Goal: Task Accomplishment & Management: Manage account settings

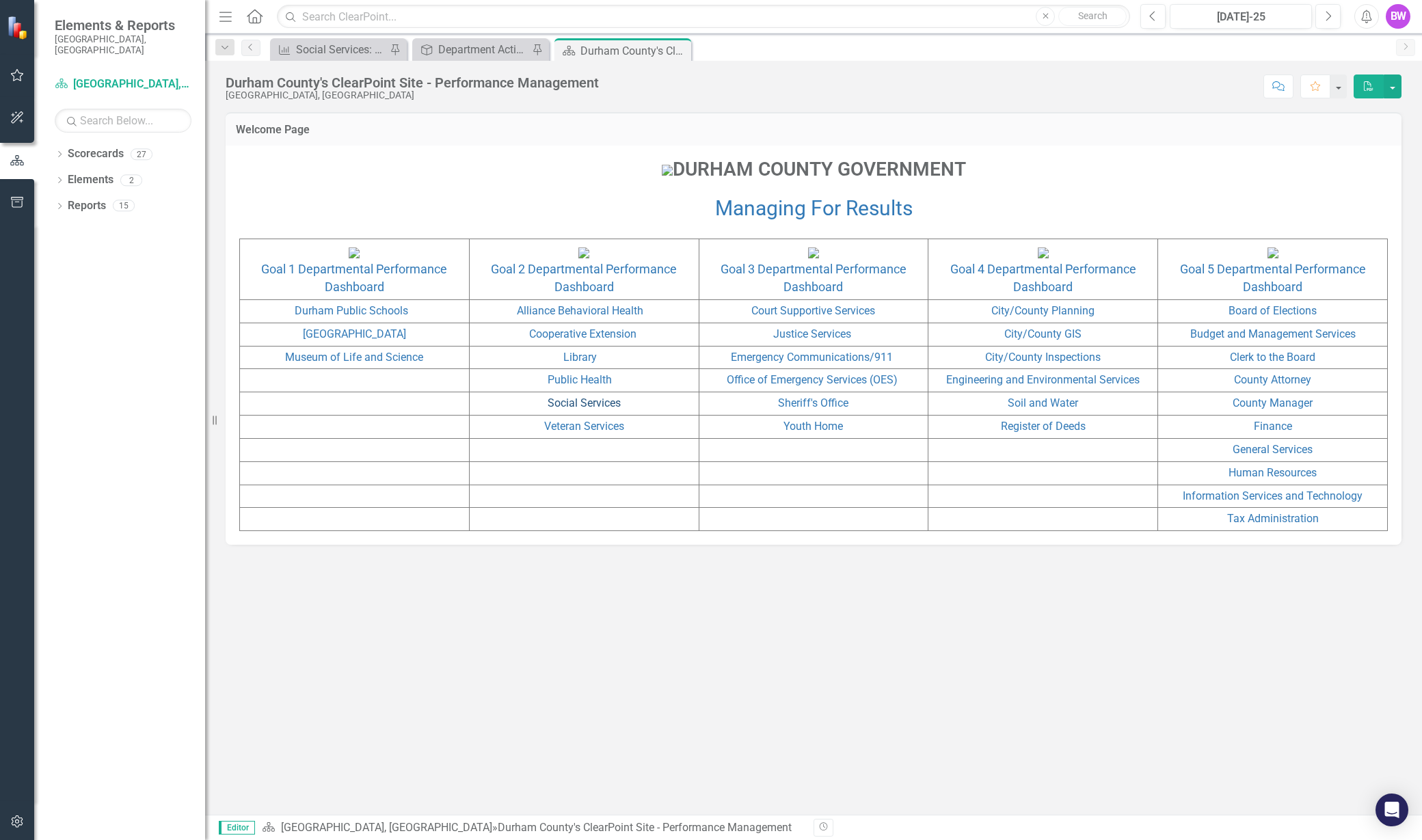
click at [582, 409] on link "Social Services" at bounding box center [584, 402] width 73 height 13
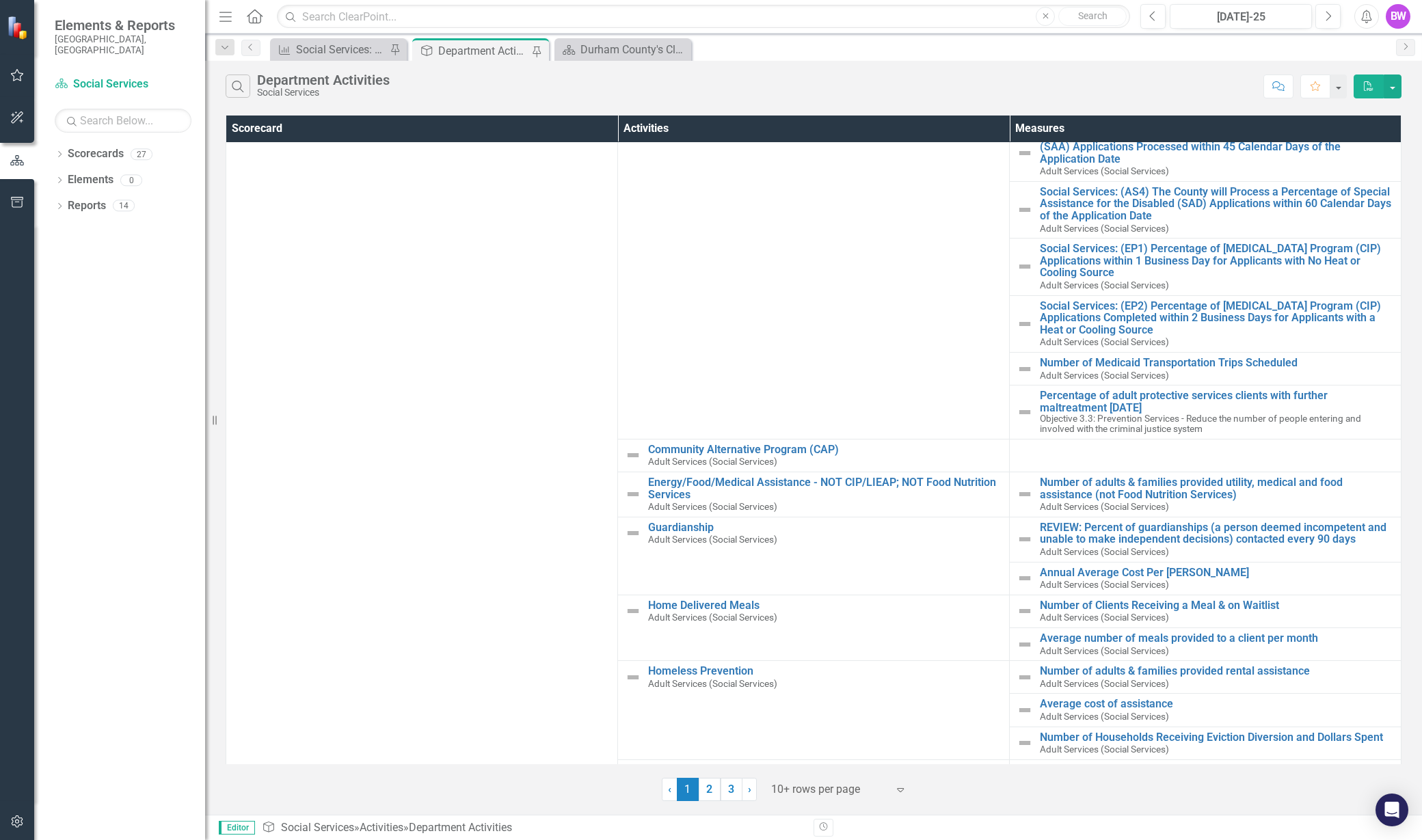
scroll to position [518, 0]
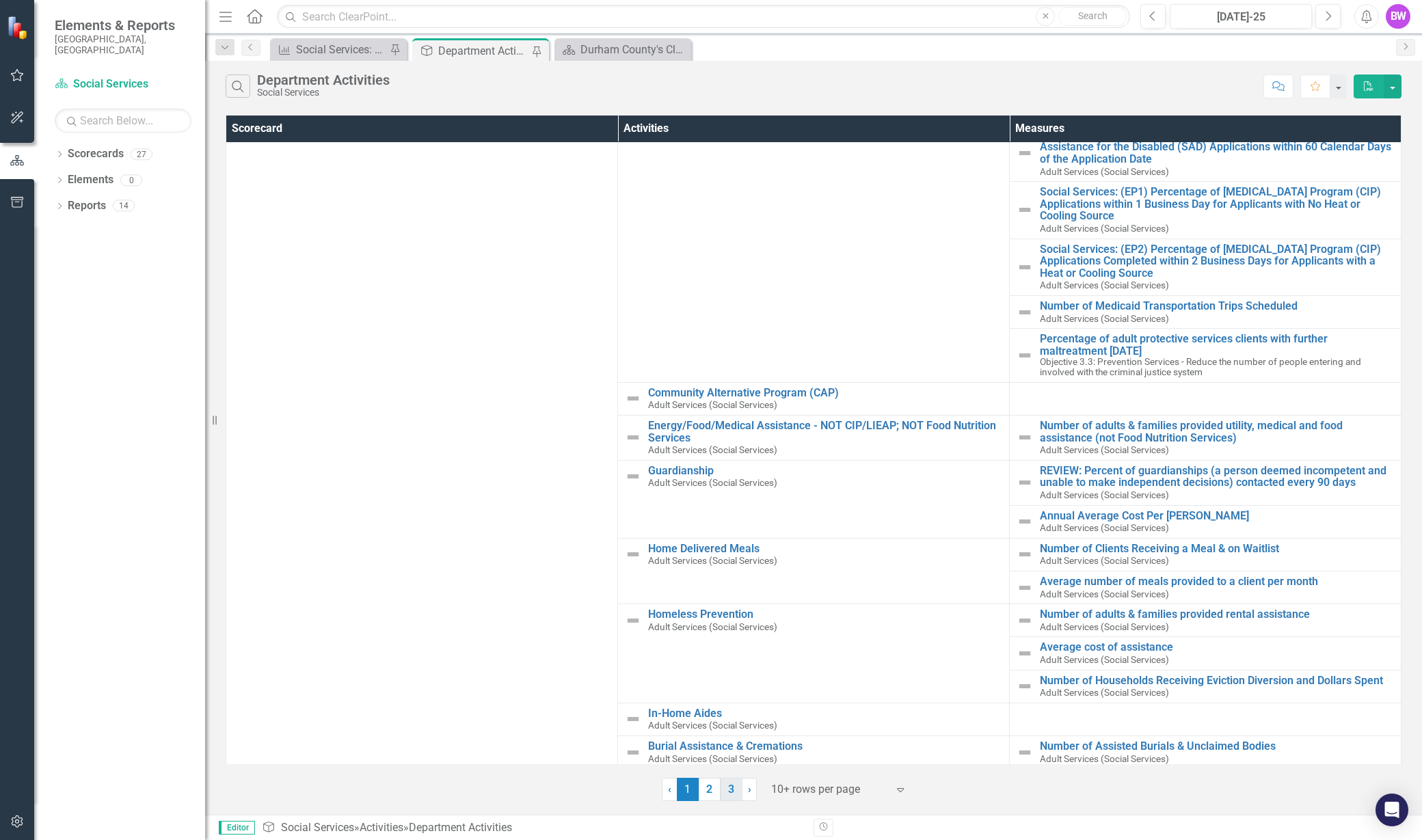
click at [734, 790] on link "3" at bounding box center [731, 789] width 22 height 23
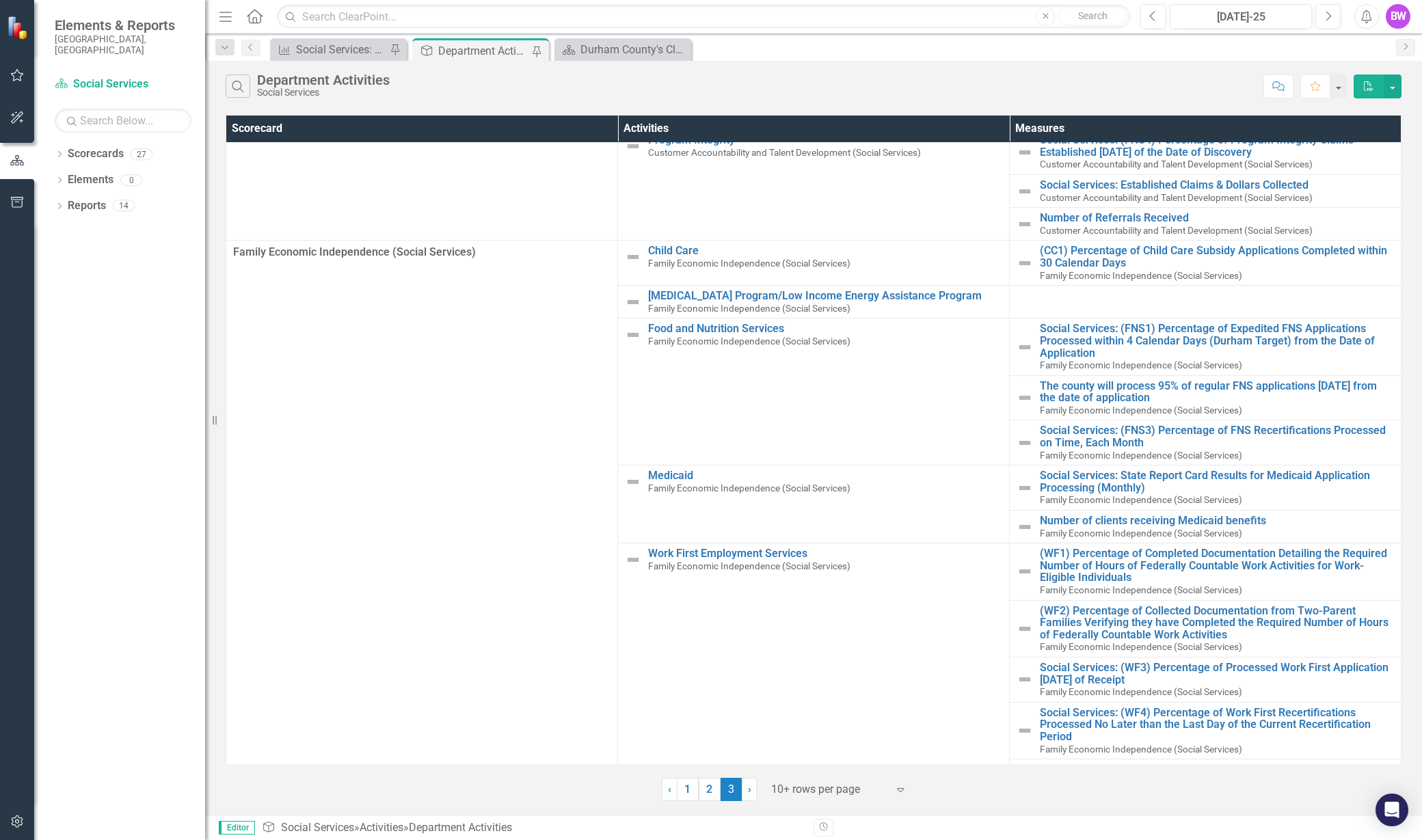
scroll to position [181, 0]
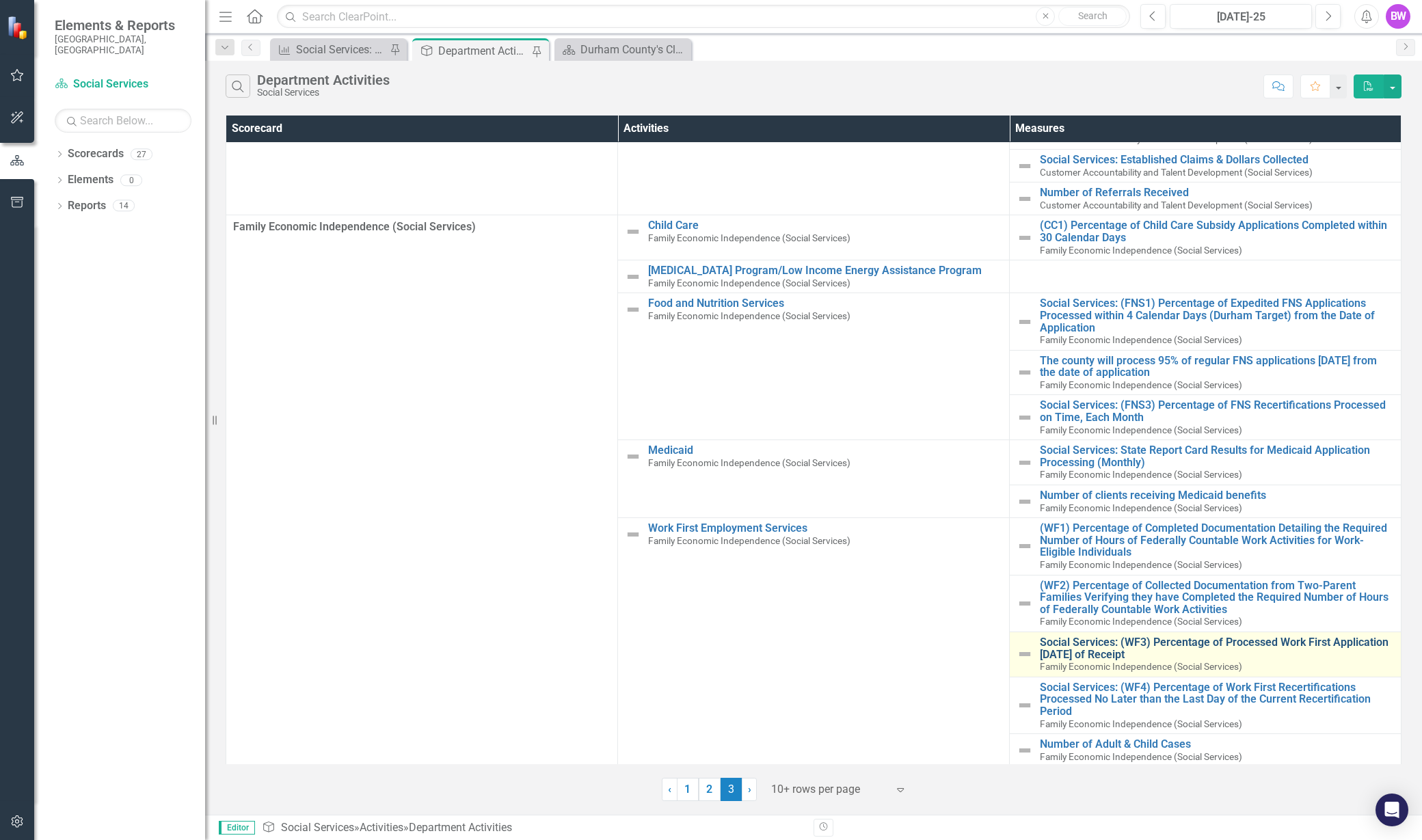
click at [1118, 641] on link "Social Services: (WF3) Percentage of Processed Work First Application [DATE] of…" at bounding box center [1217, 648] width 355 height 24
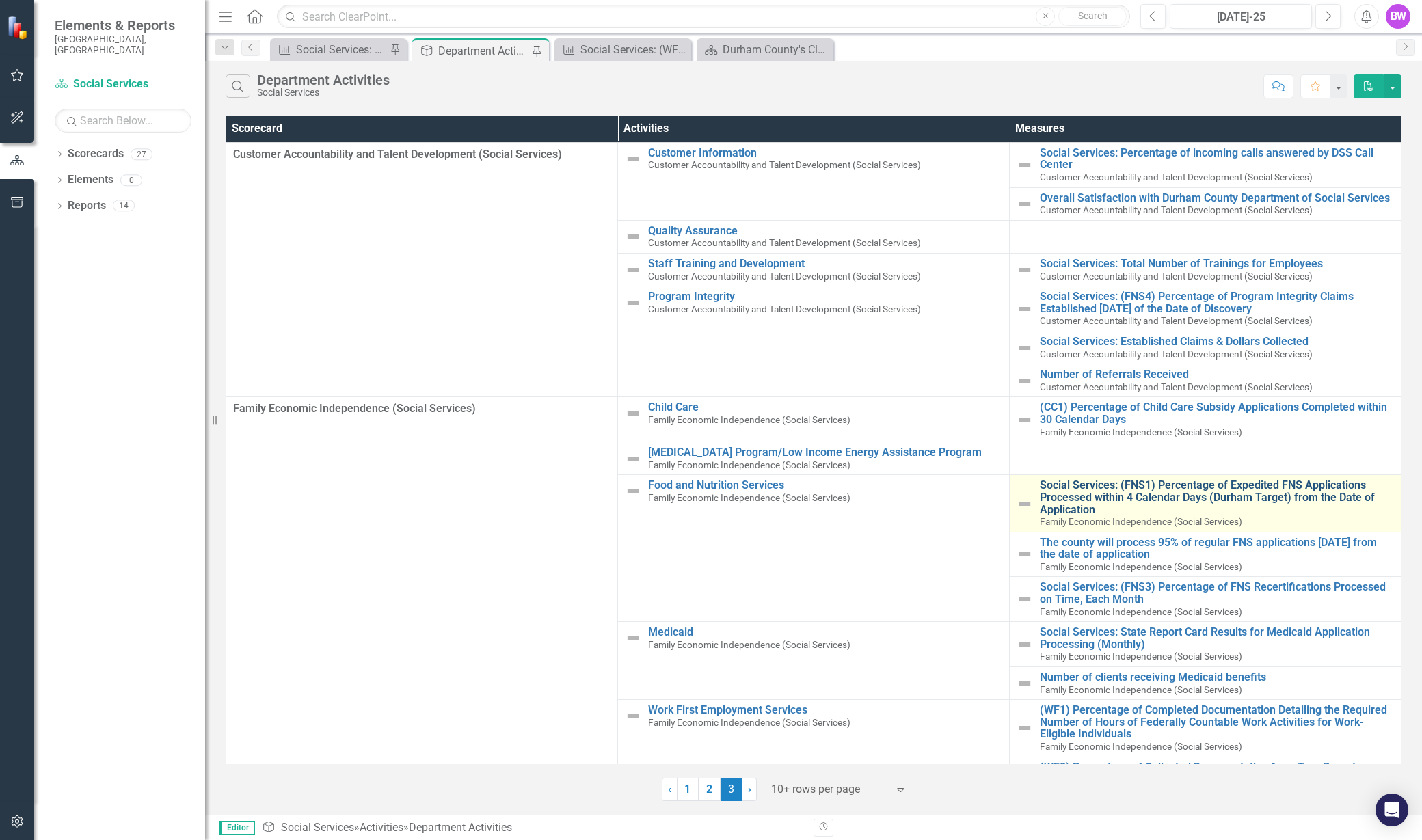
click at [1196, 496] on link "Social Services: (FNS1) Percentage of Expedited FNS Applications Processed with…" at bounding box center [1217, 497] width 355 height 36
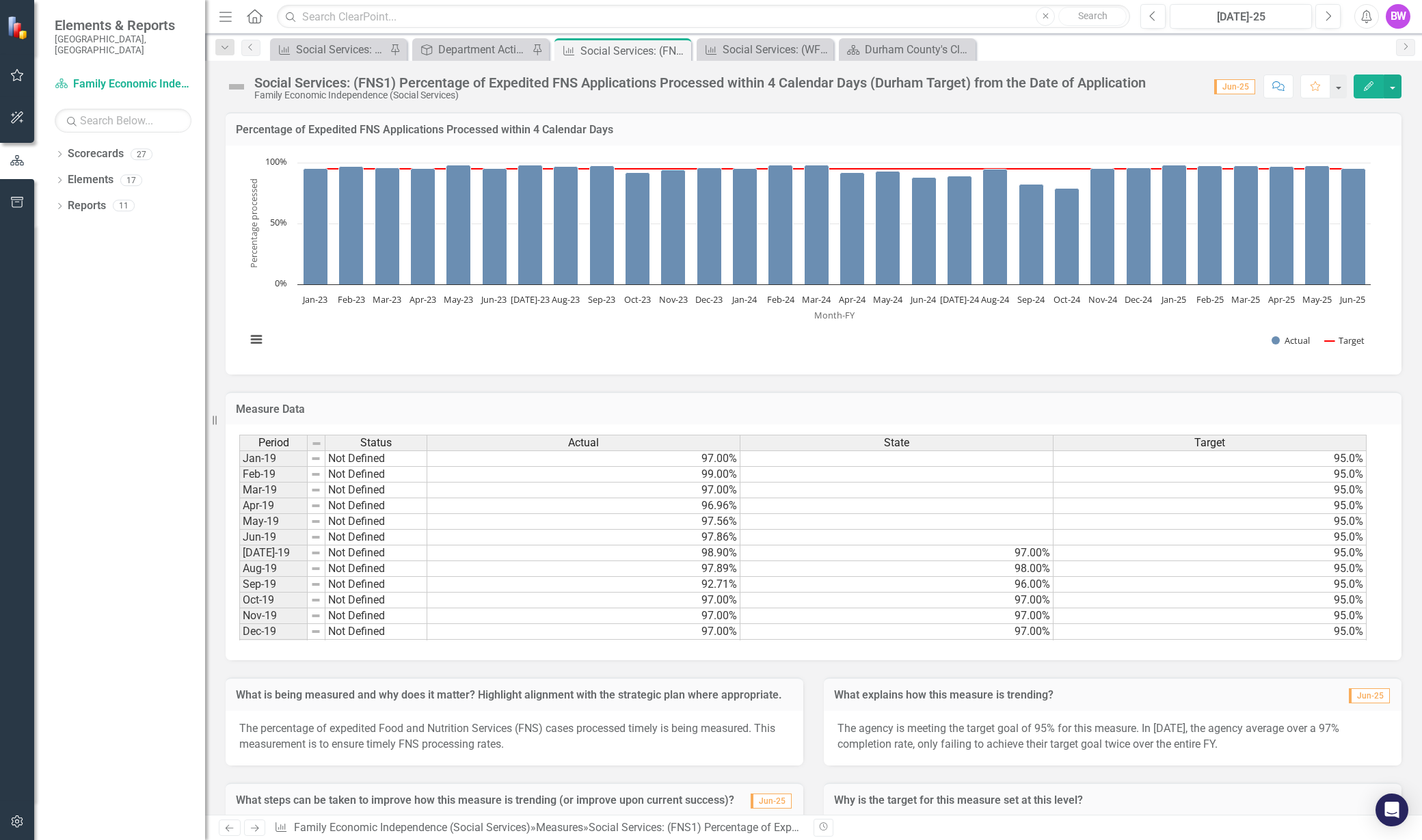
click at [541, 93] on div "Family Economic Independence (Social Services)" at bounding box center [700, 95] width 891 height 10
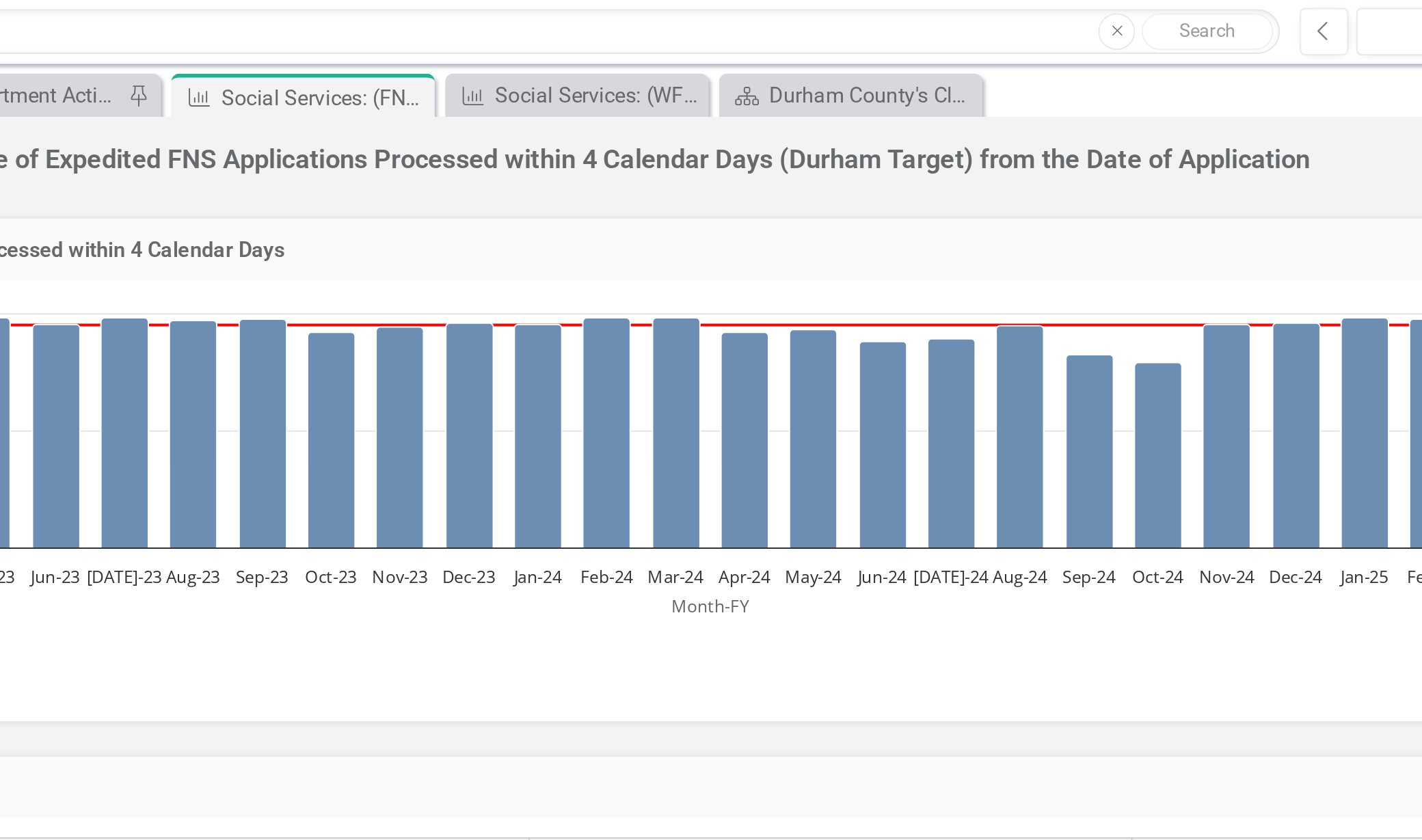
click at [774, 80] on div "Social Services: (FNS1) Percentage of Expedited FNS Applications Processed with…" at bounding box center [700, 82] width 891 height 15
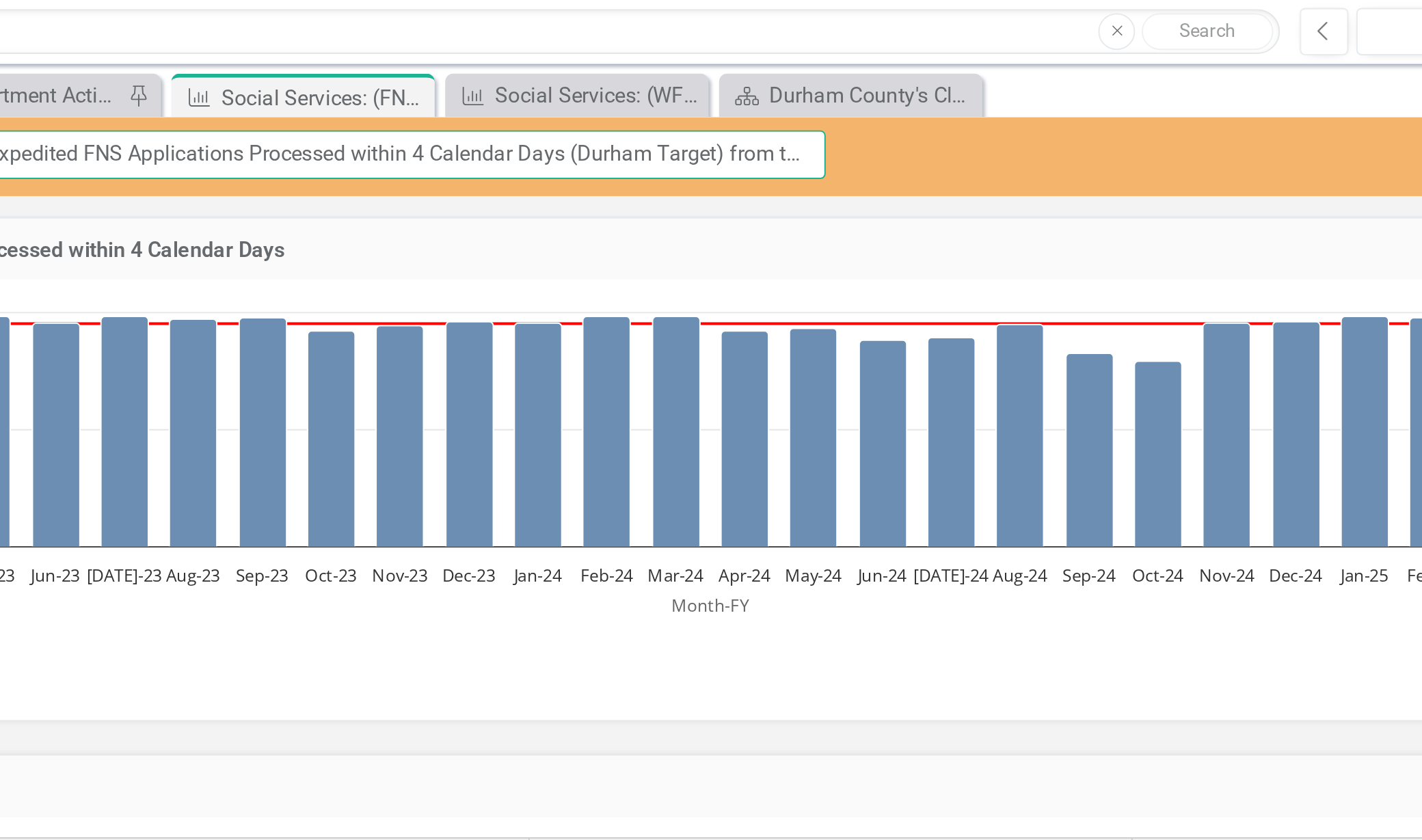
drag, startPoint x: 843, startPoint y: 80, endPoint x: 765, endPoint y: 80, distance: 78.0
click at [765, 80] on input "Social Services: (FNS1) Percentage of Expedited FNS Applications Processed with…" at bounding box center [579, 80] width 630 height 25
click at [684, 80] on input "Social Services: (FNS1) Percentage of Expedited FNS Applications Processed with…" at bounding box center [579, 80] width 630 height 25
type input "Social Services: (FNS1) Percentage of Expedited FNS Applications Processed with…"
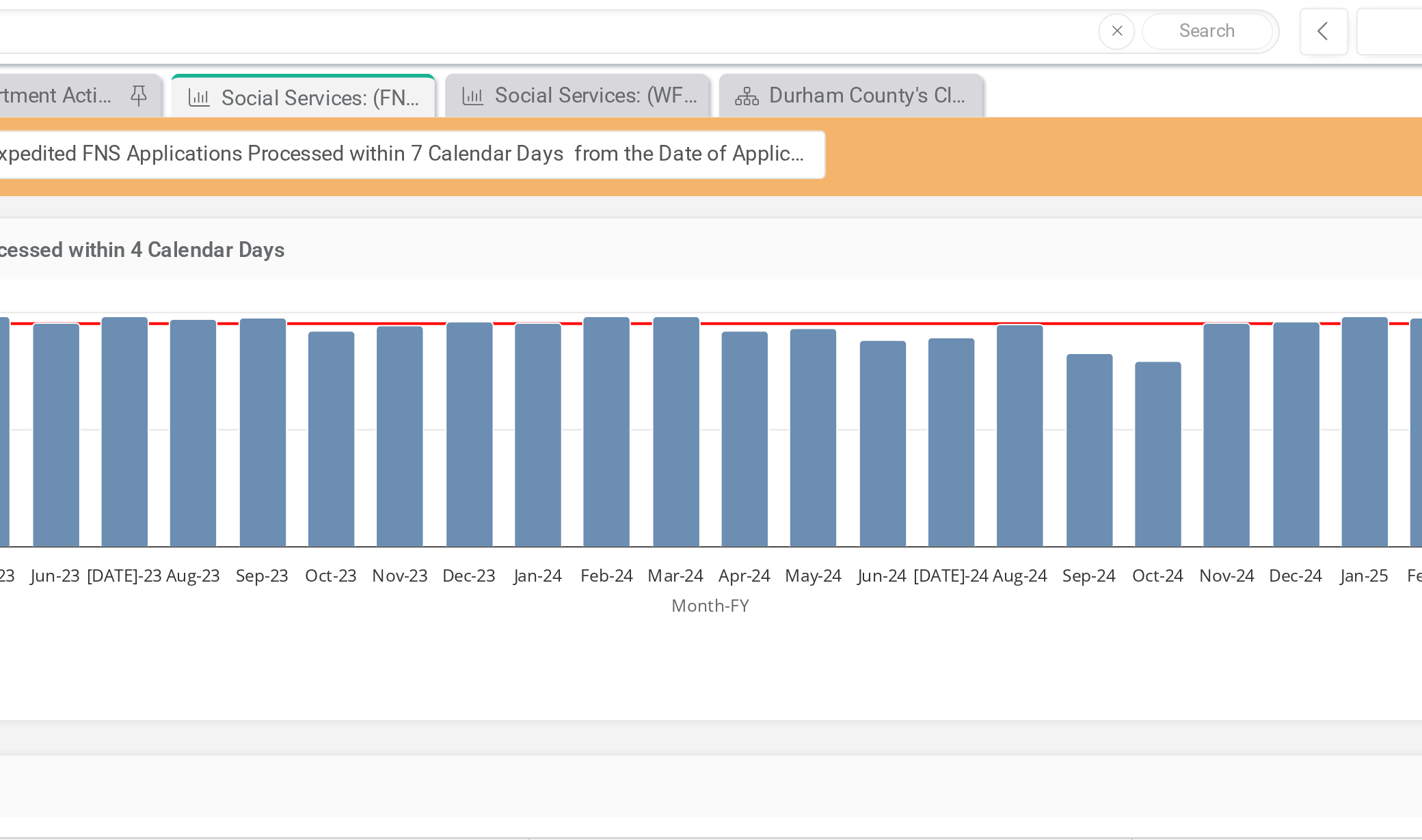
click at [609, 134] on h3 "Percentage of Expedited FNS Applications Processed within 4 Calendar Days" at bounding box center [813, 130] width 1156 height 12
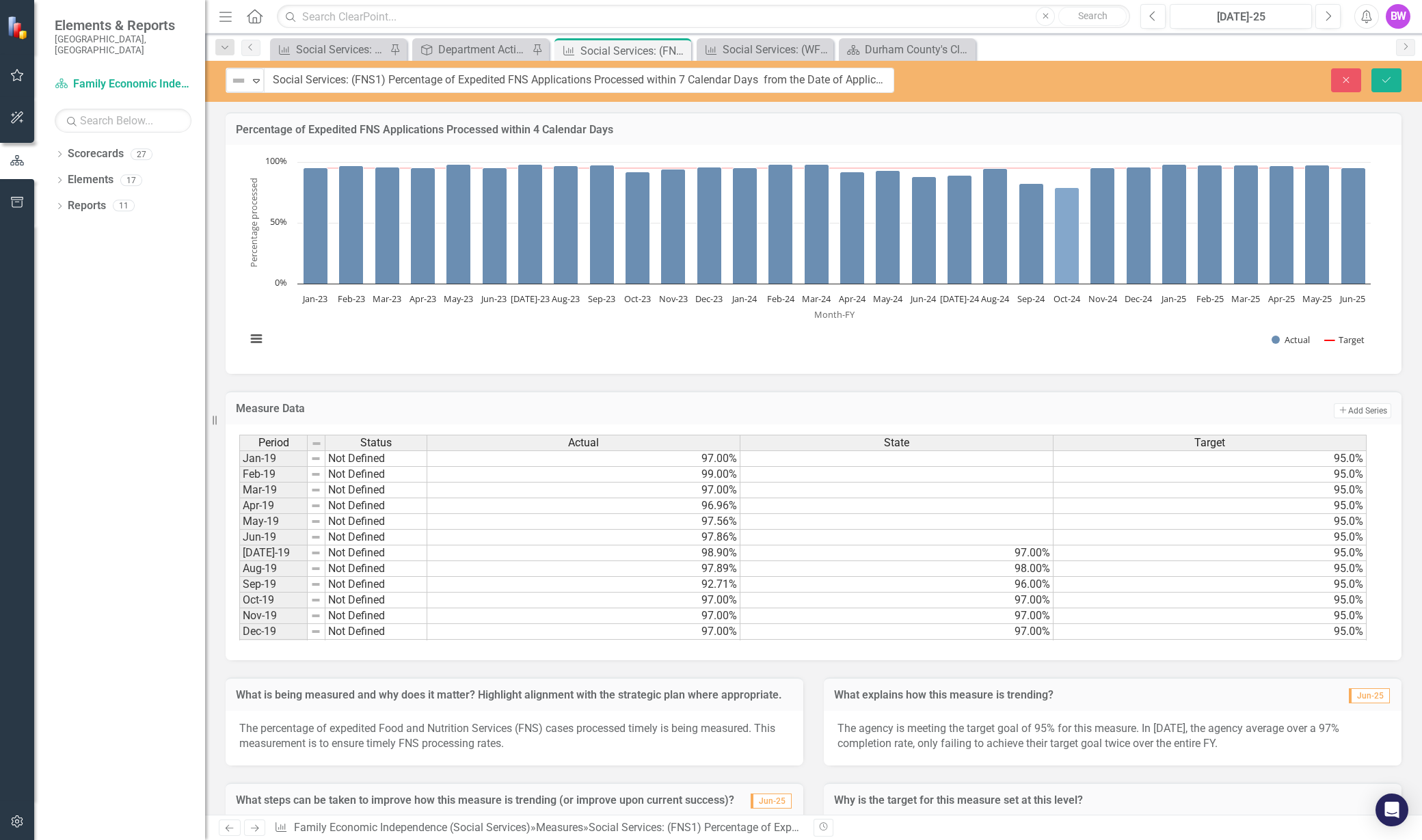
scroll to position [1, 0]
click at [1386, 82] on icon "Save" at bounding box center [1386, 80] width 12 height 9
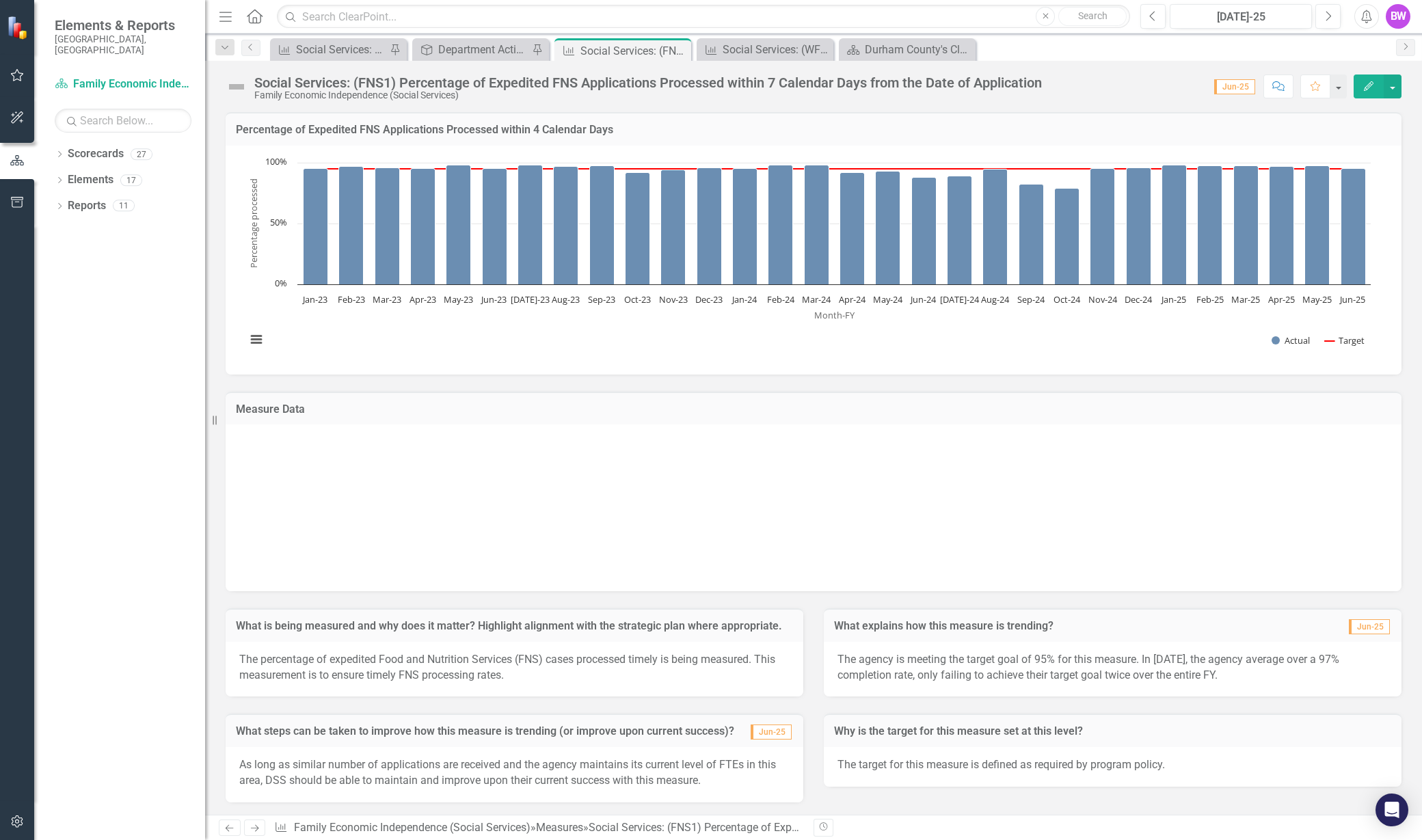
click at [580, 129] on h3 "Percentage of Expedited FNS Applications Processed within 4 Calendar Days" at bounding box center [813, 130] width 1156 height 12
click at [580, 130] on h3 "Percentage of Expedited FNS Applications Processed within 4 Calendar Days" at bounding box center [813, 130] width 1156 height 12
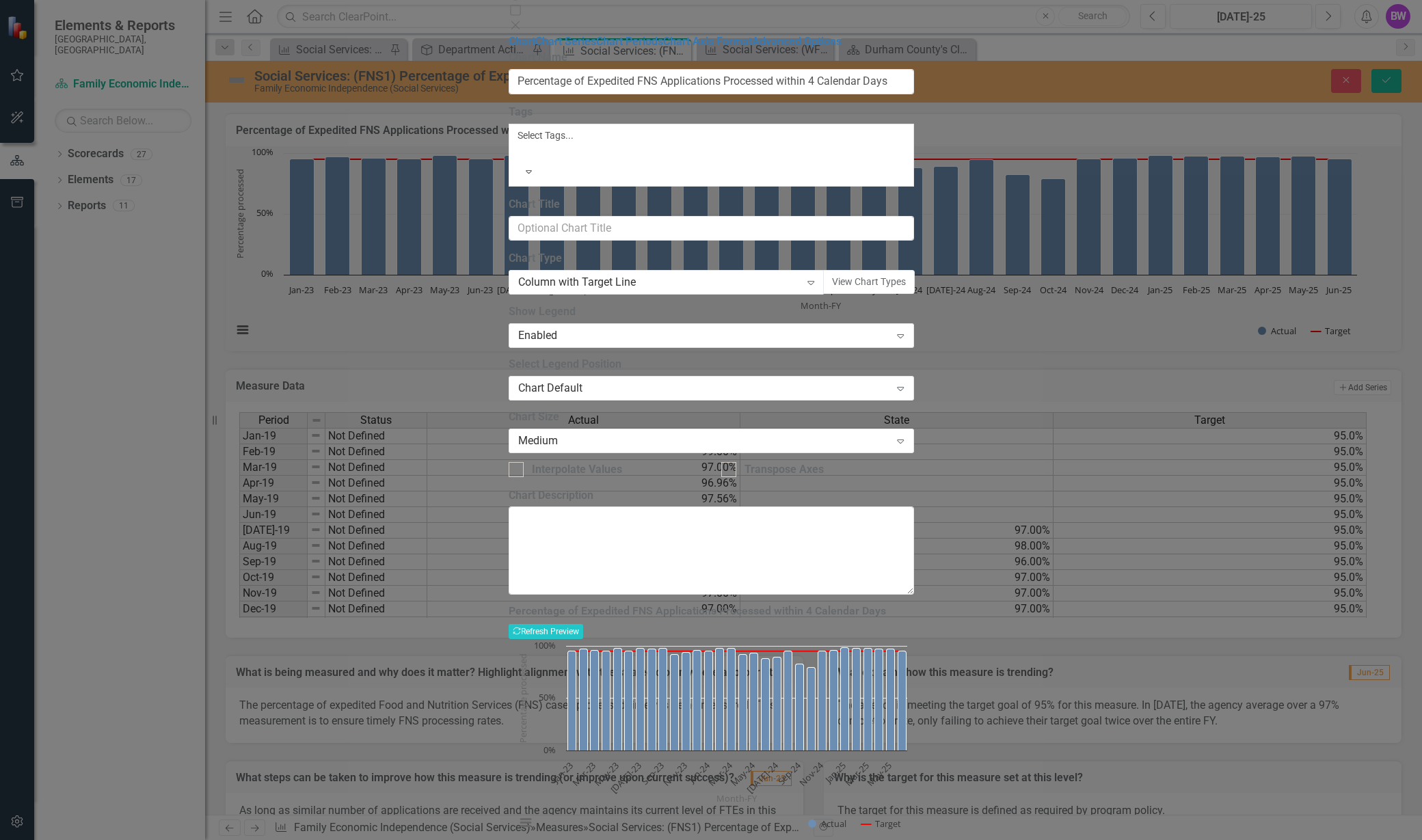
click at [915, 605] on h3 "Percentage of Expedited FNS Applications Processed within 4 Calendar Days" at bounding box center [711, 611] width 406 height 12
click at [830, 77] on input "Percentage of Expedited FNS Applications Processed within 4 Calendar Days" at bounding box center [711, 81] width 406 height 25
type input "Percentage of Expedited FNS Applications Processed within 7 Calendar Days"
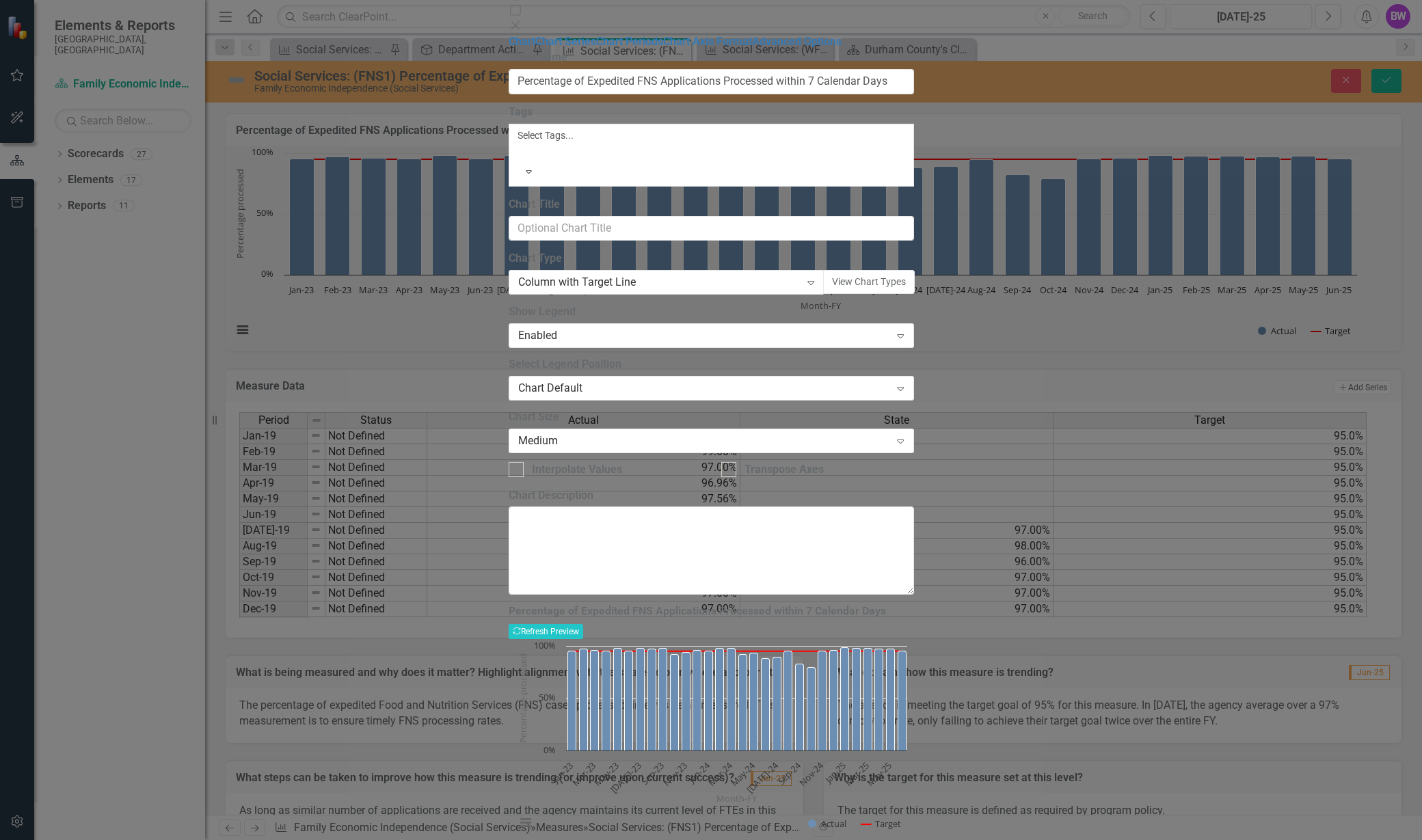
click at [600, 839] on button "Save" at bounding box center [582, 855] width 39 height 24
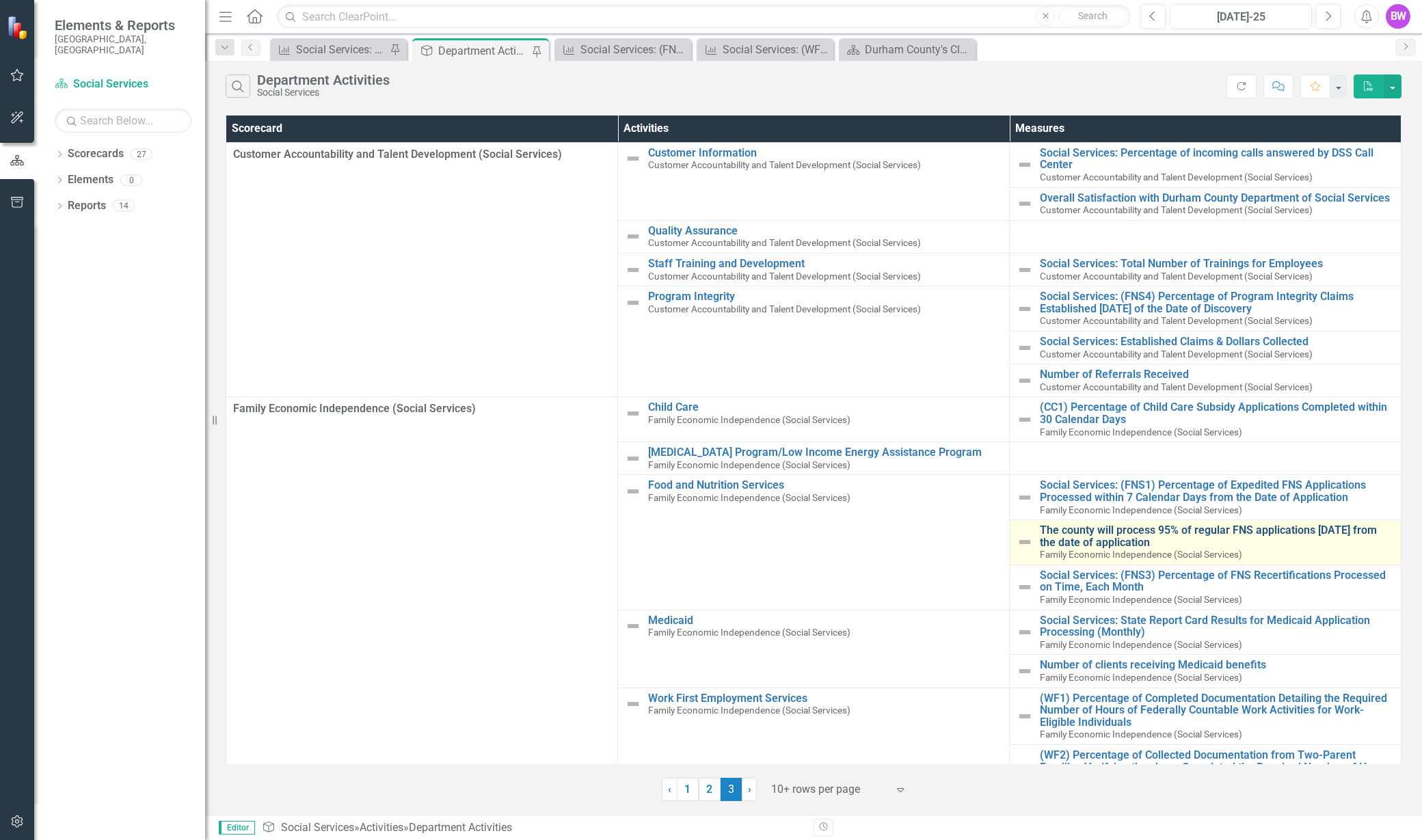
click at [1074, 541] on link "The county will process 95% of regular FNS applications [DATE] from the date of…" at bounding box center [1217, 536] width 355 height 24
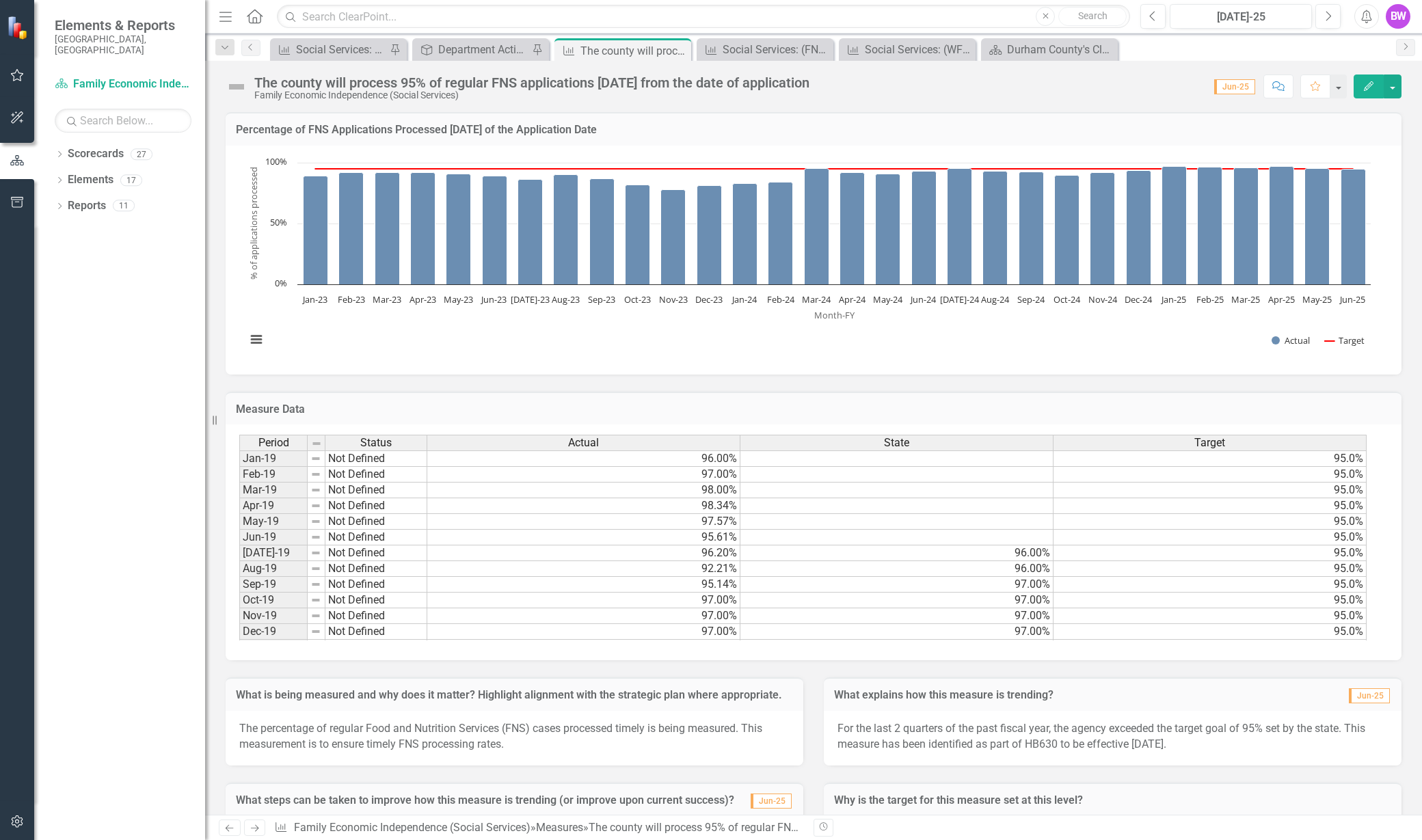
click at [660, 83] on div "The county will process 95% of regular FNS applications [DATE] from the date of…" at bounding box center [531, 82] width 555 height 15
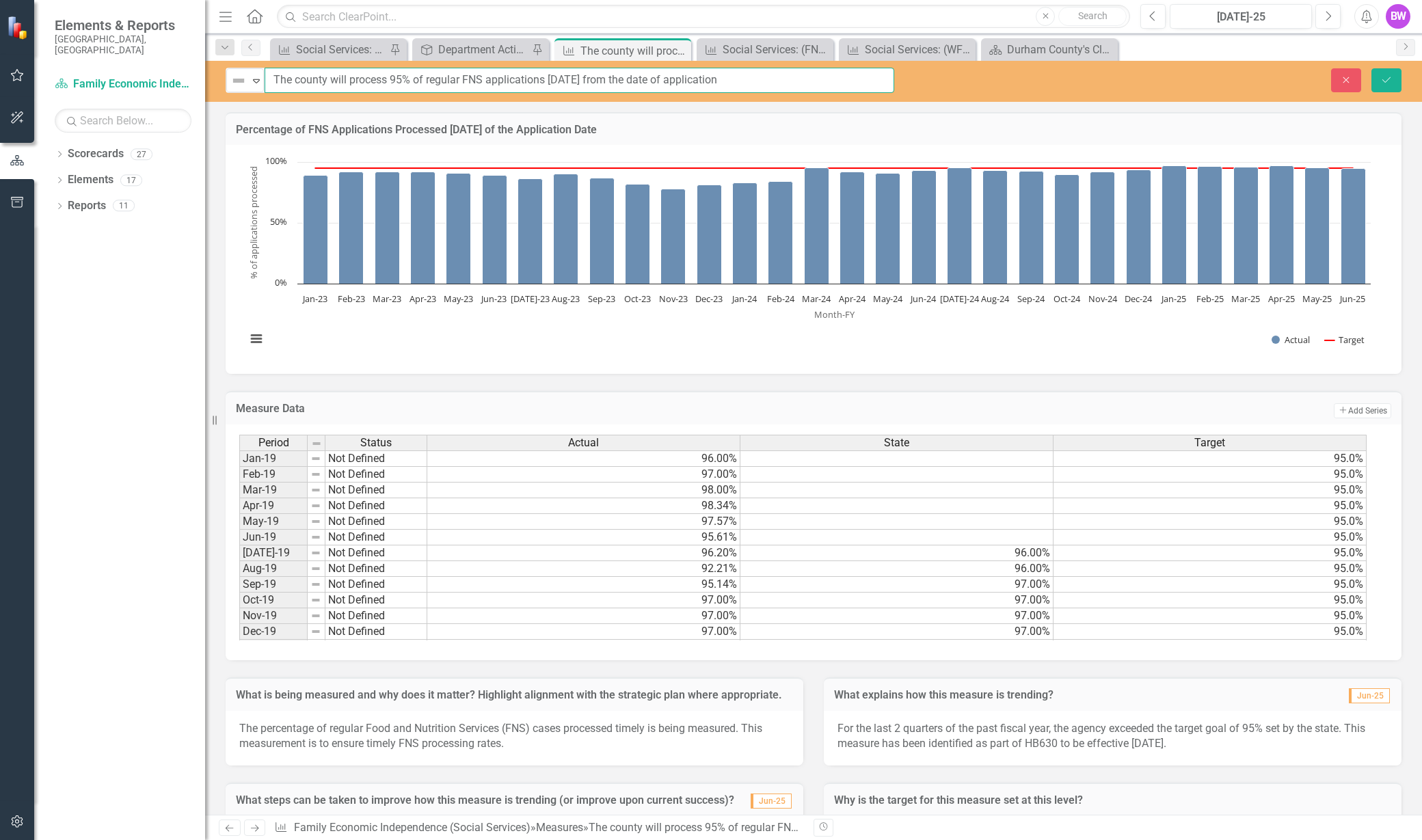
drag, startPoint x: 589, startPoint y: 81, endPoint x: 582, endPoint y: 81, distance: 7.0
click at [582, 81] on input "The county will process 95% of regular FNS applications [DATE] from the date of…" at bounding box center [579, 80] width 630 height 25
type input "The county will process 95% of regular FNS applications [DATE] from the date of…"
click at [1386, 75] on icon "Save" at bounding box center [1386, 80] width 12 height 9
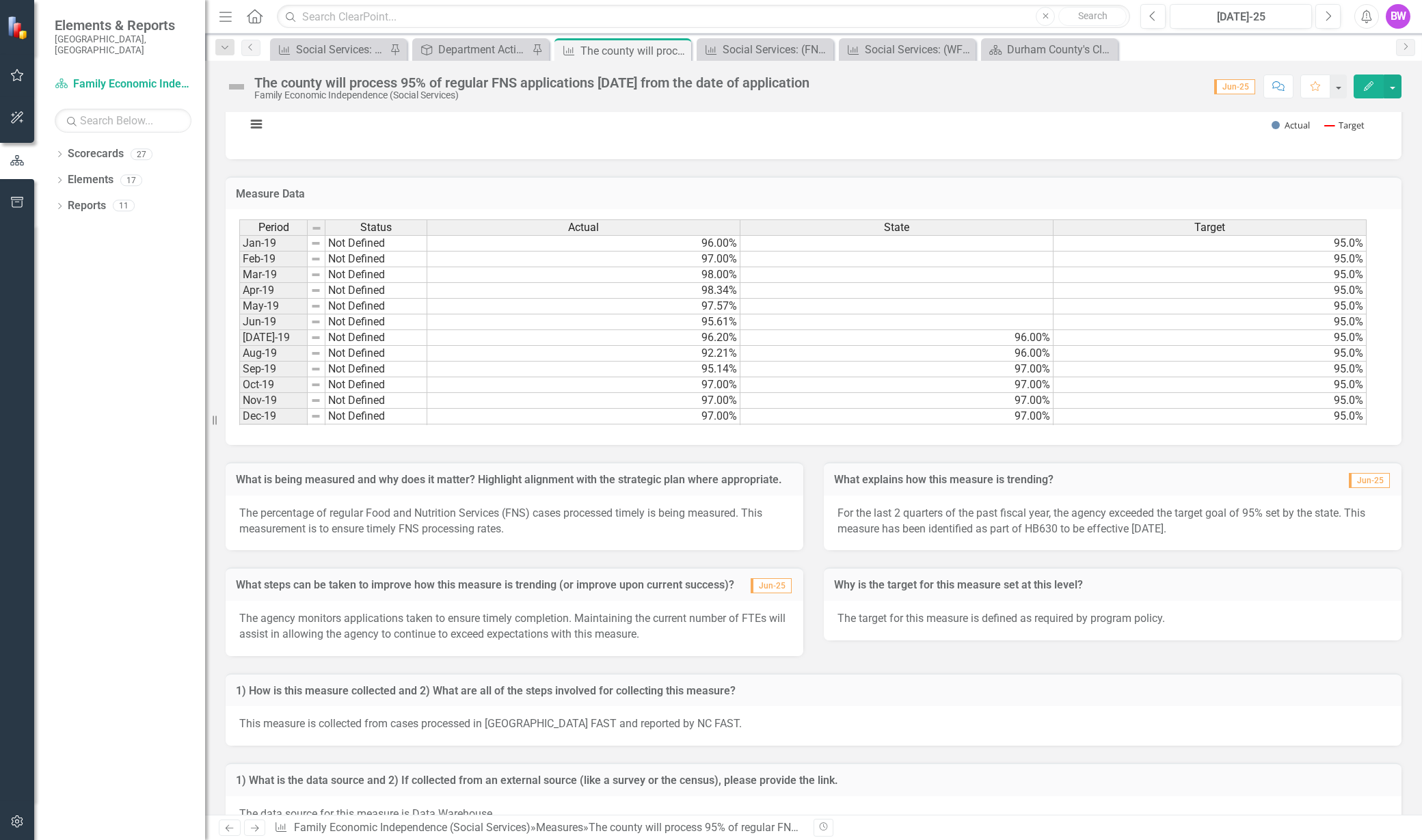
scroll to position [353, 0]
